Goal: Task Accomplishment & Management: Manage account settings

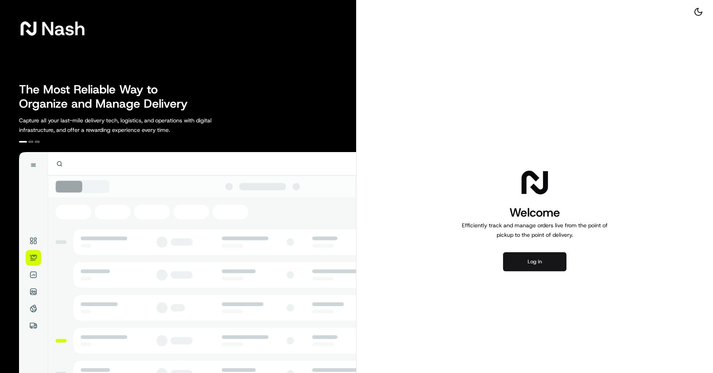
click at [536, 264] on button "Log in" at bounding box center [534, 261] width 63 height 19
